Goal: Information Seeking & Learning: Compare options

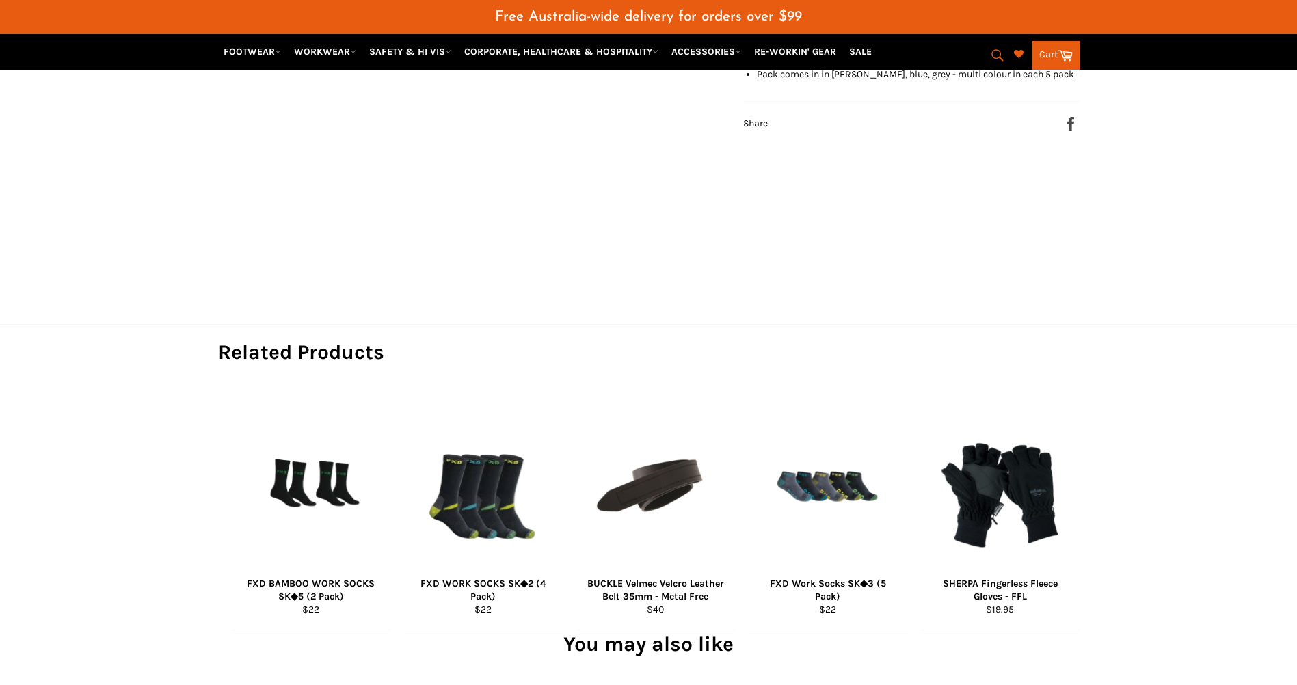
scroll to position [684, 0]
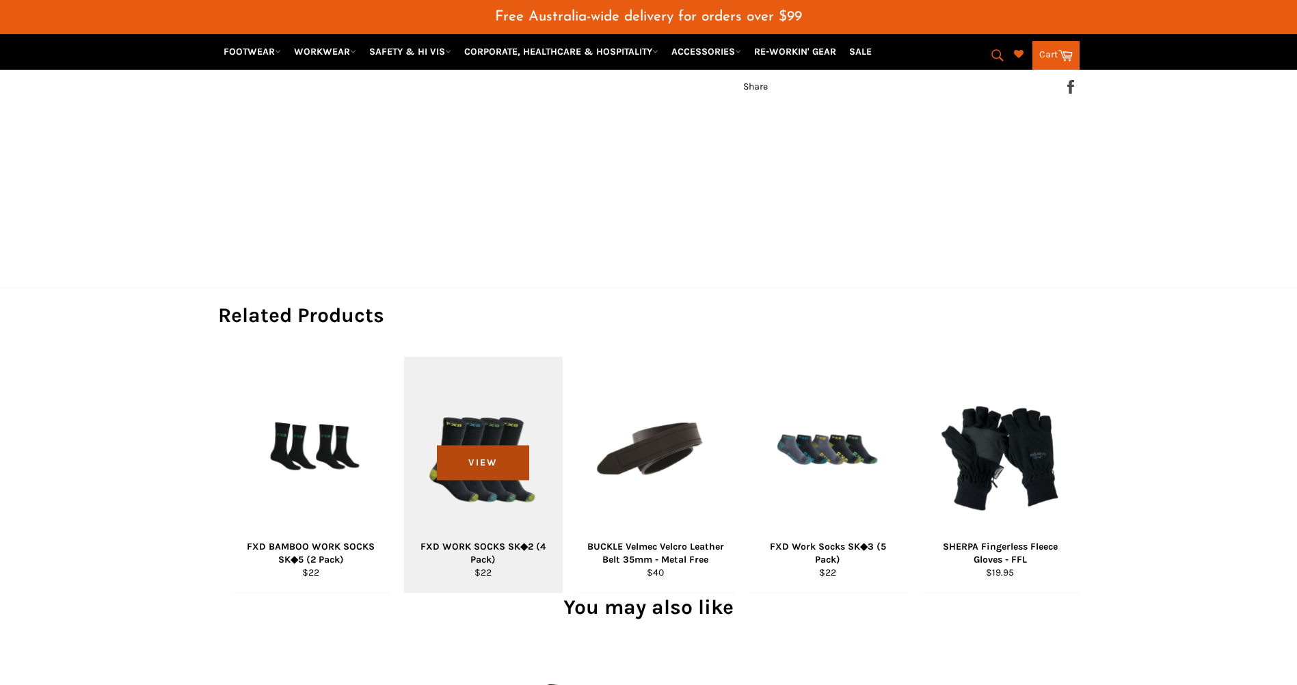
click at [478, 451] on span "View" at bounding box center [483, 462] width 92 height 35
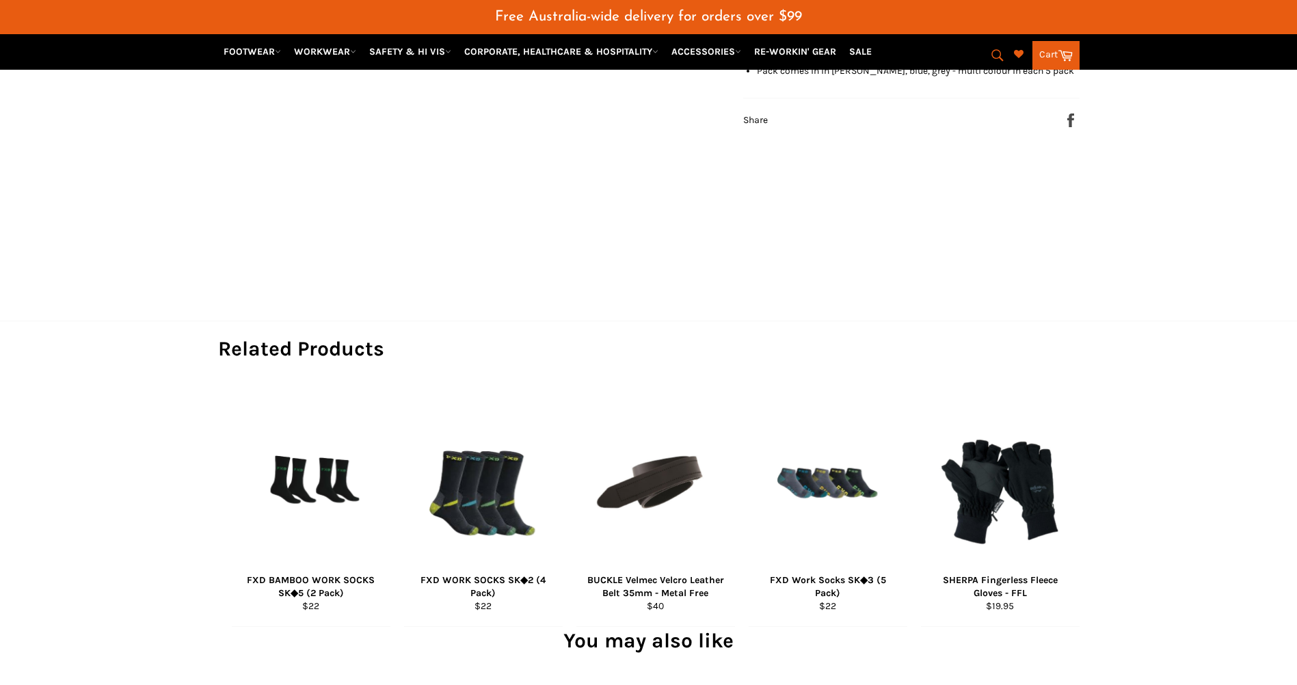
scroll to position [684, 0]
